Goal: Browse casually: Explore the website without a specific task or goal

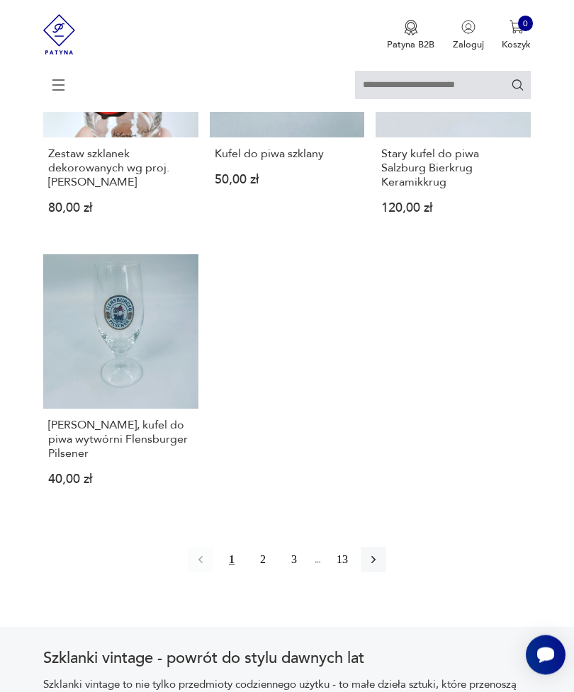
scroll to position [1555, 0]
click at [380, 566] on icon "button" at bounding box center [373, 559] width 14 height 14
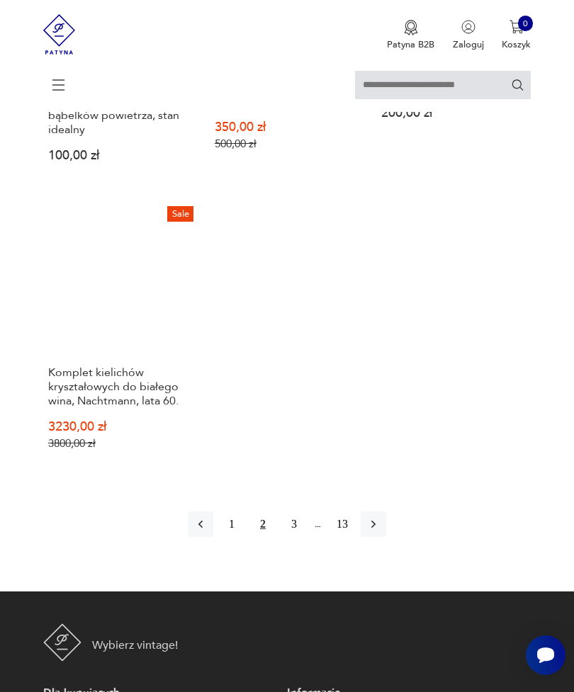
scroll to position [1673, 0]
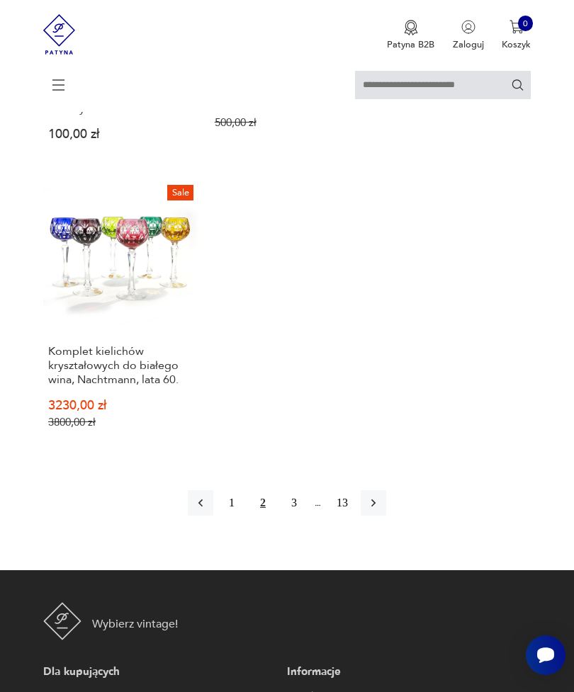
click at [385, 516] on button "button" at bounding box center [374, 503] width 26 height 26
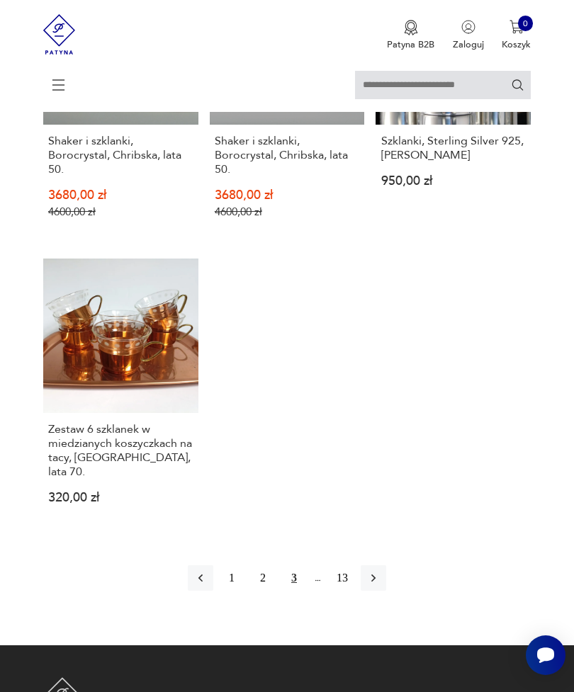
scroll to position [1737, 0]
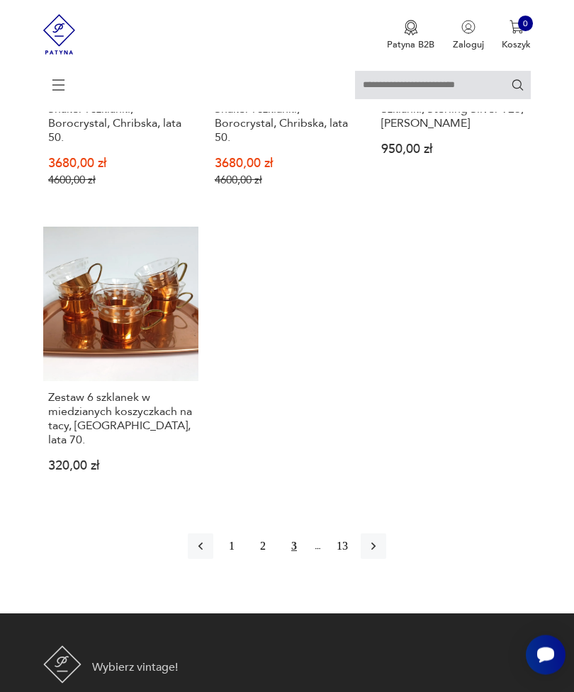
click at [386, 560] on button "button" at bounding box center [374, 547] width 26 height 26
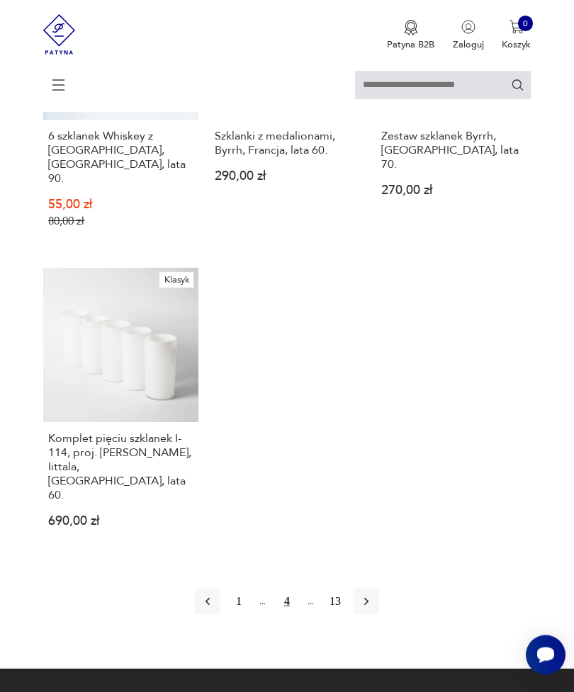
scroll to position [1749, 0]
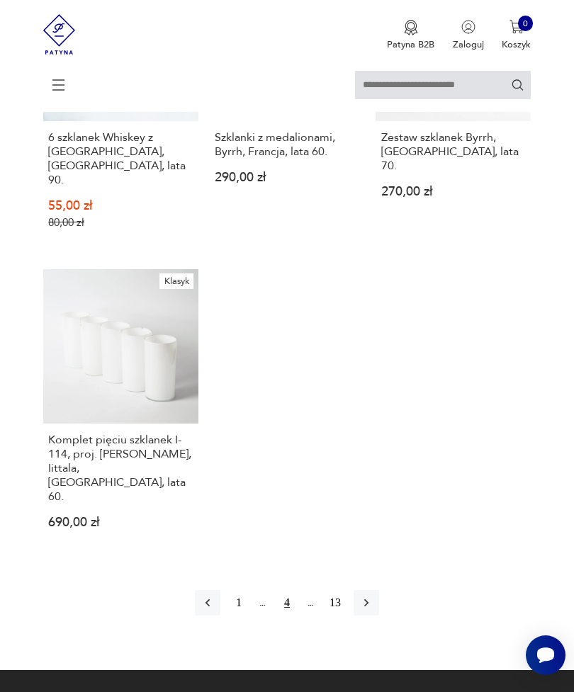
click at [371, 610] on icon "button" at bounding box center [366, 603] width 14 height 14
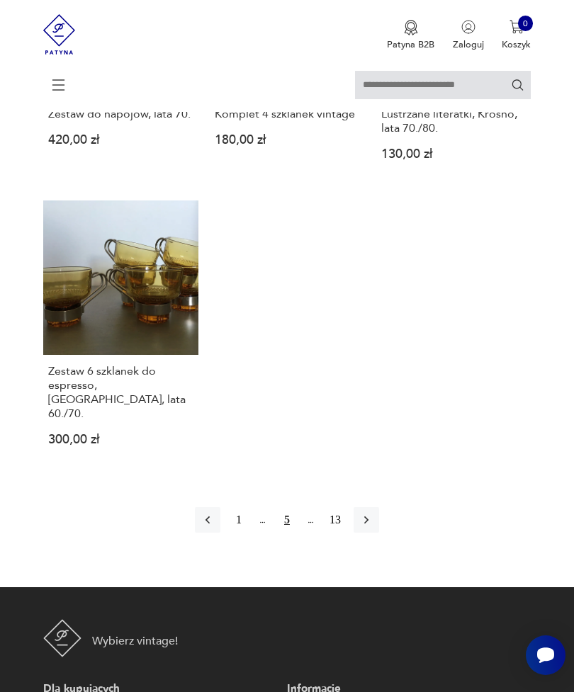
scroll to position [1625, 0]
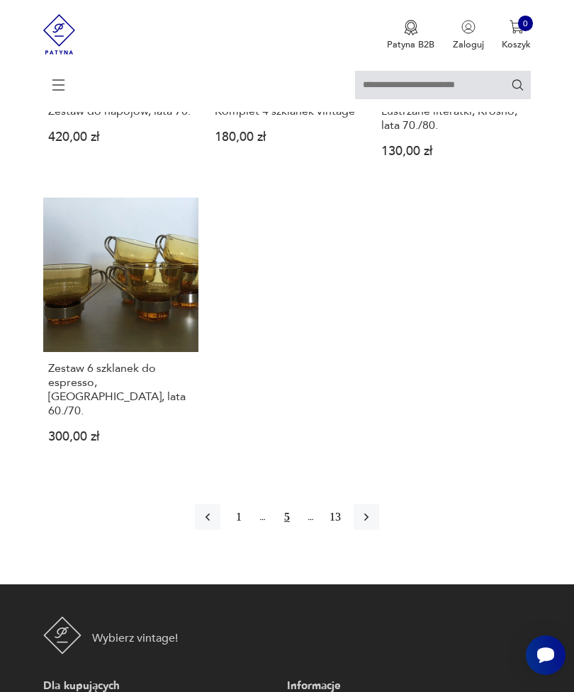
click at [368, 521] on icon "button" at bounding box center [366, 518] width 4 height 8
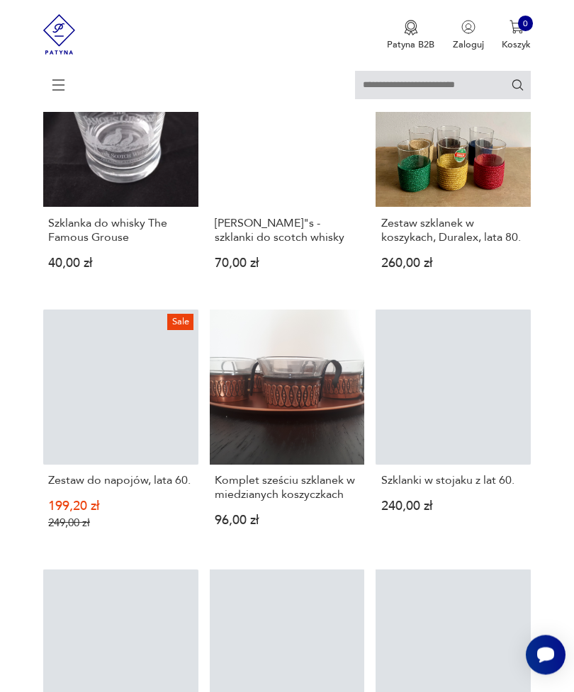
scroll to position [495, 0]
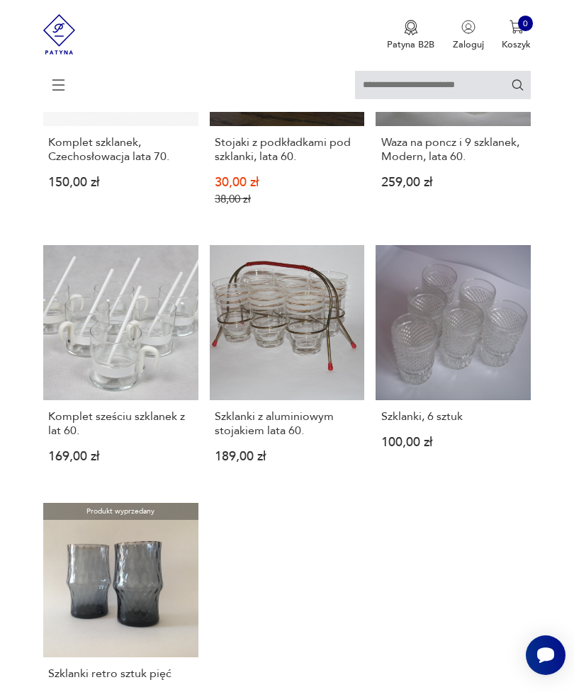
click at [496, 210] on div "Waza na poncz i 9 szklanek, Modern, lata 60. 259,00 zł" at bounding box center [452, 168] width 155 height 84
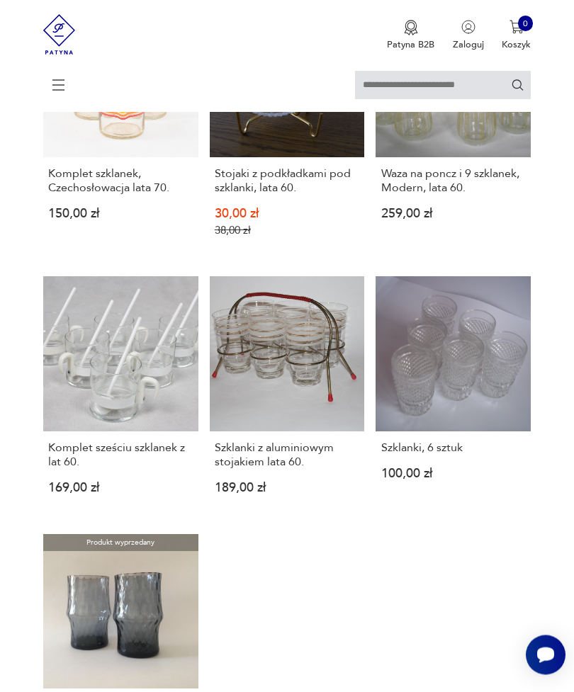
scroll to position [1318, 0]
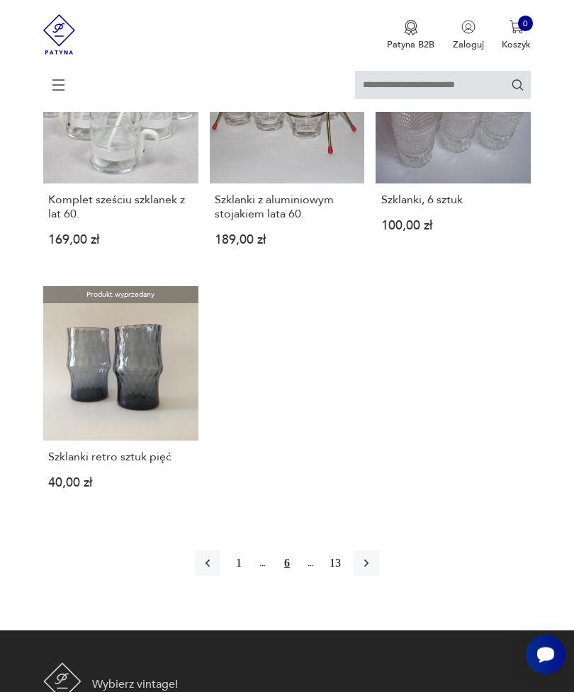
click at [373, 571] on icon "button" at bounding box center [366, 564] width 14 height 14
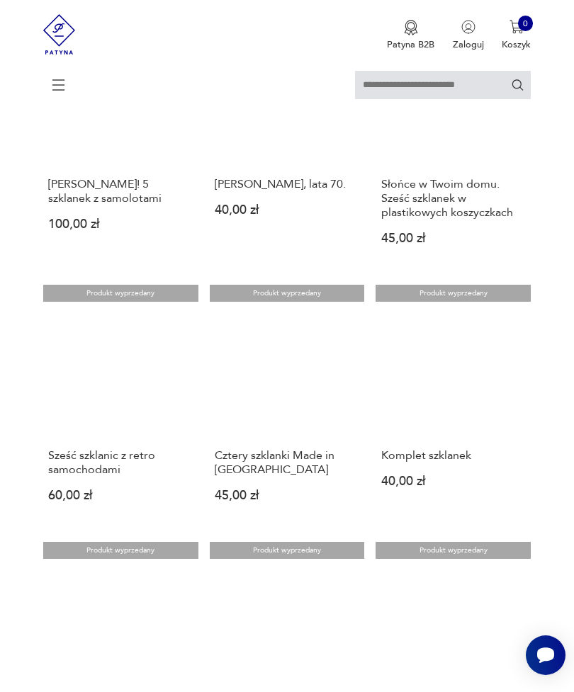
scroll to position [492, 0]
